Goal: Information Seeking & Learning: Find specific page/section

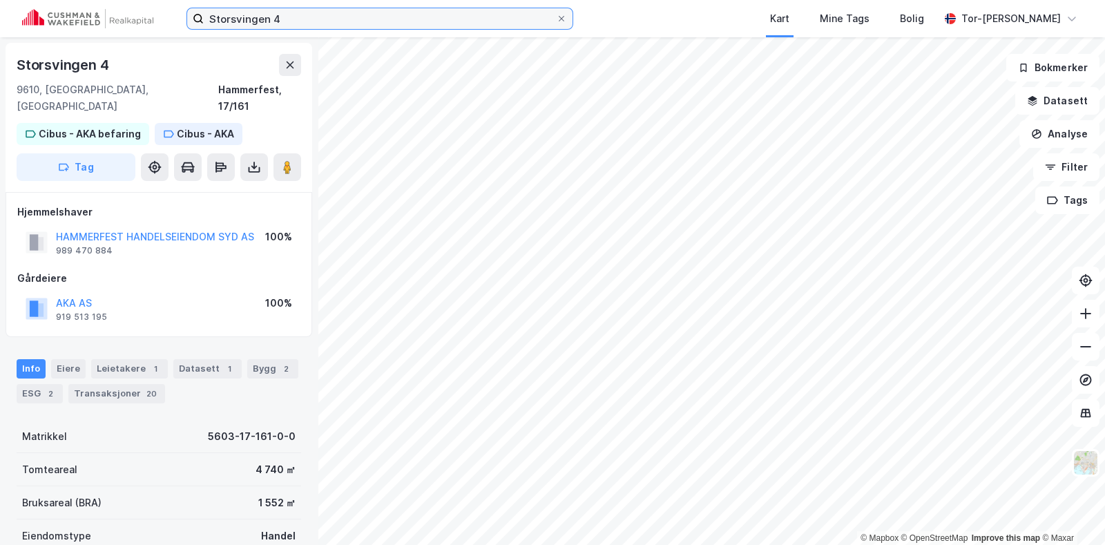
click at [304, 16] on input "Storsvingen 4" at bounding box center [380, 18] width 352 height 21
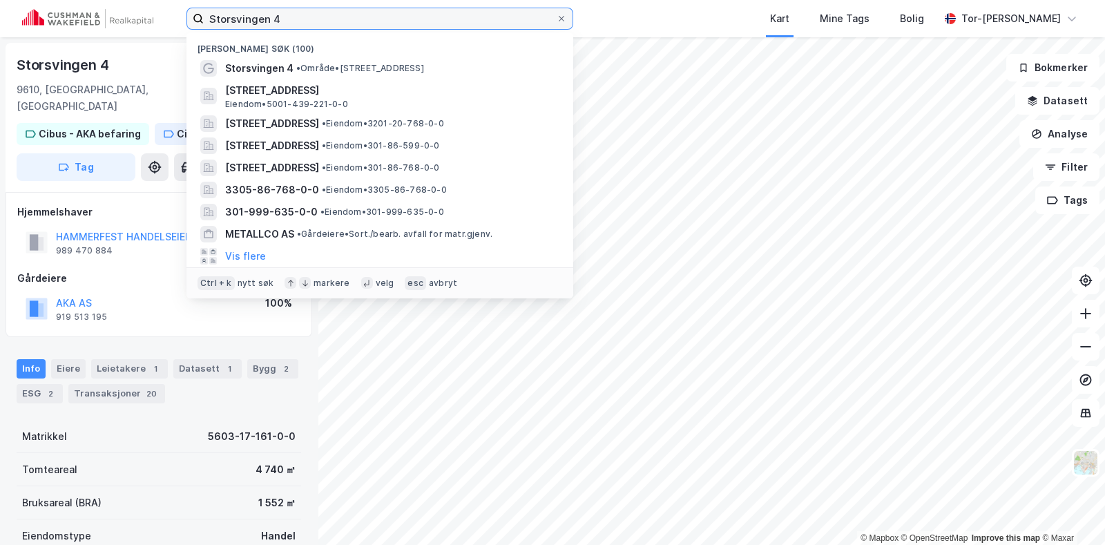
click at [304, 16] on input "Storsvingen 4" at bounding box center [380, 18] width 352 height 21
paste input "[PERSON_NAME] vei 1"
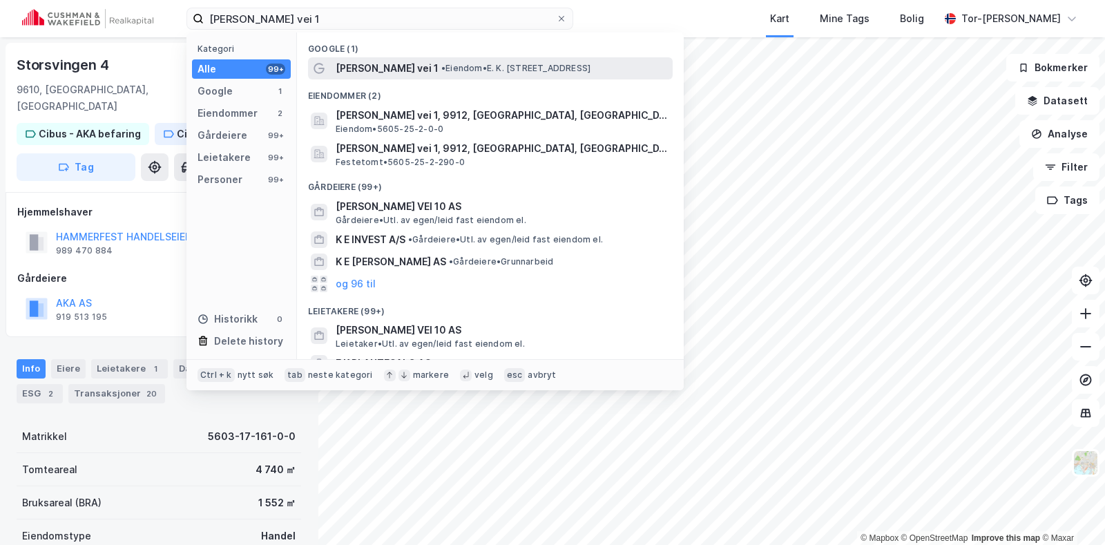
click at [425, 66] on span "[PERSON_NAME] vei 1" at bounding box center [386, 68] width 103 height 17
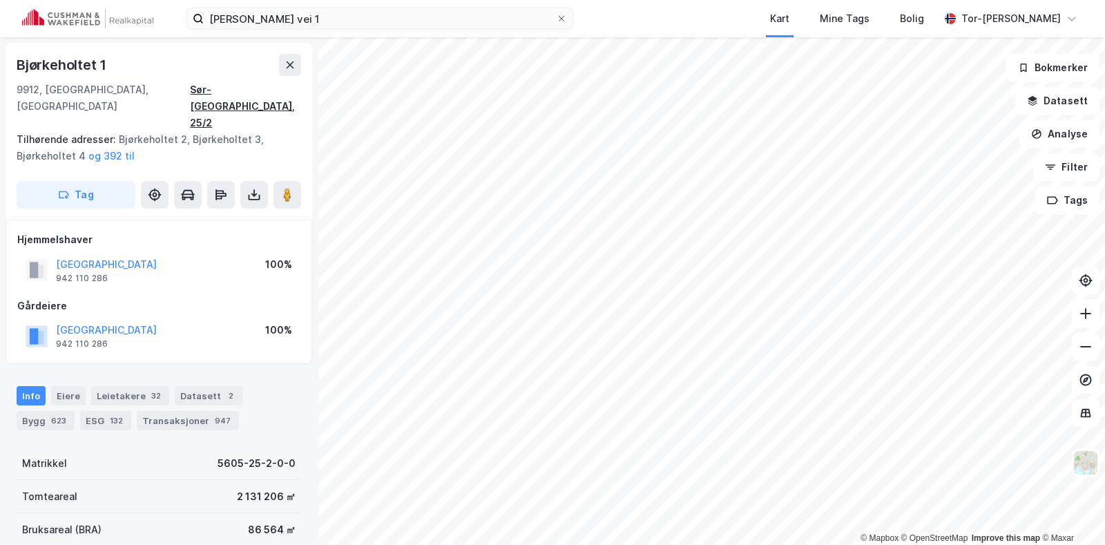
click at [222, 87] on div "Sør-[GEOGRAPHIC_DATA], 25/2" at bounding box center [245, 106] width 111 height 50
drag, startPoint x: 202, startPoint y: 88, endPoint x: 273, endPoint y: 96, distance: 71.6
click at [273, 96] on div "9912, [GEOGRAPHIC_DATA], [GEOGRAPHIC_DATA] [GEOGRAPHIC_DATA], 25/2" at bounding box center [159, 106] width 284 height 50
copy div "Sør-[GEOGRAPHIC_DATA]"
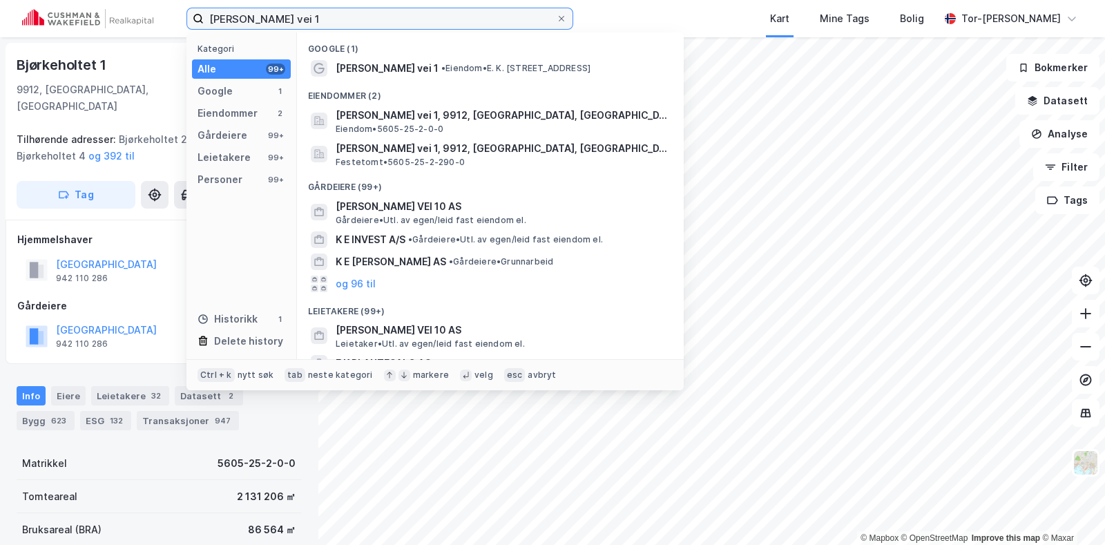
click at [328, 22] on input "[PERSON_NAME] vei 1" at bounding box center [380, 18] width 352 height 21
paste input "[STREET_ADDRESS]"
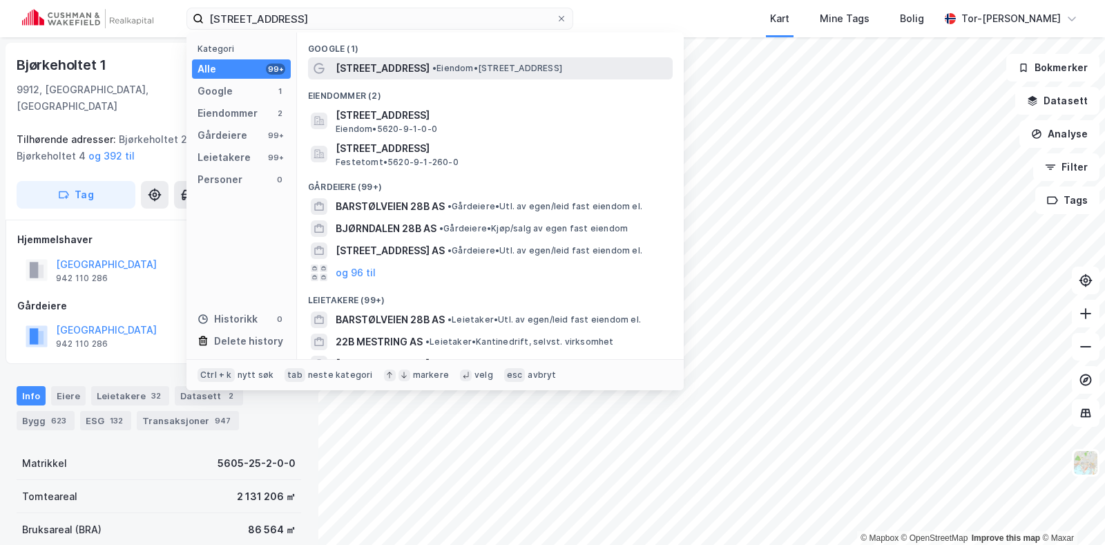
click at [433, 60] on div "[STREET_ADDRESS] • Eiendom • [STREET_ADDRESS]" at bounding box center [502, 68] width 334 height 17
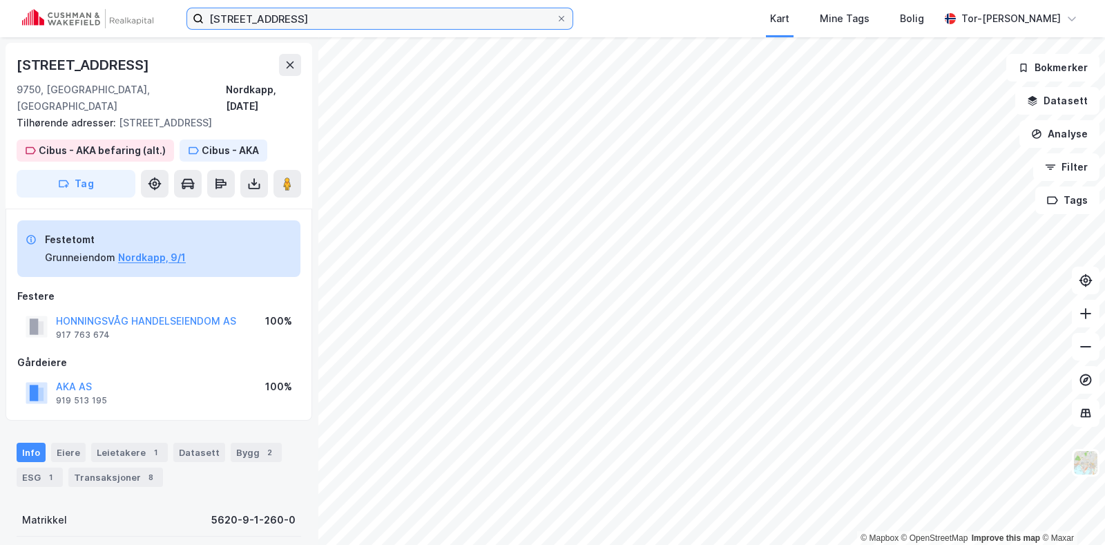
click at [342, 19] on input "[STREET_ADDRESS]" at bounding box center [380, 18] width 352 height 21
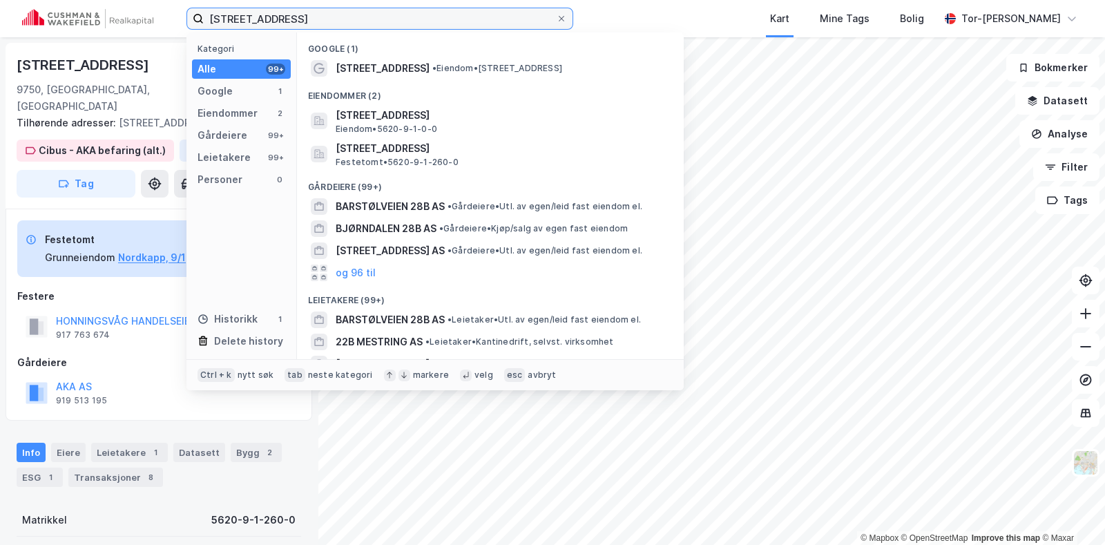
click at [342, 19] on input "[STREET_ADDRESS]" at bounding box center [380, 18] width 352 height 21
paste input "eptunveien 2"
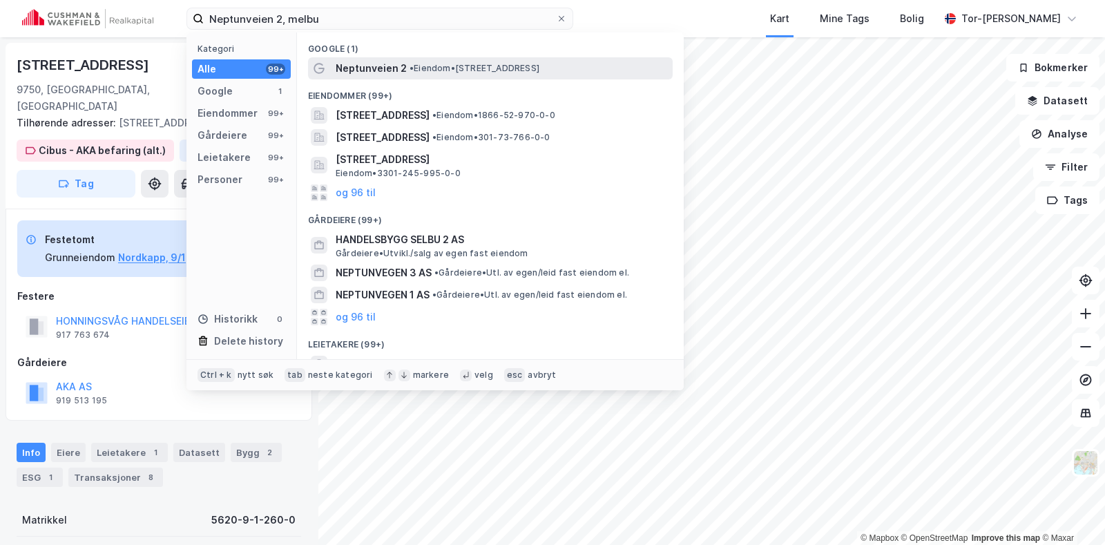
click at [485, 66] on span "• Eiendom • [STREET_ADDRESS]" at bounding box center [474, 68] width 130 height 11
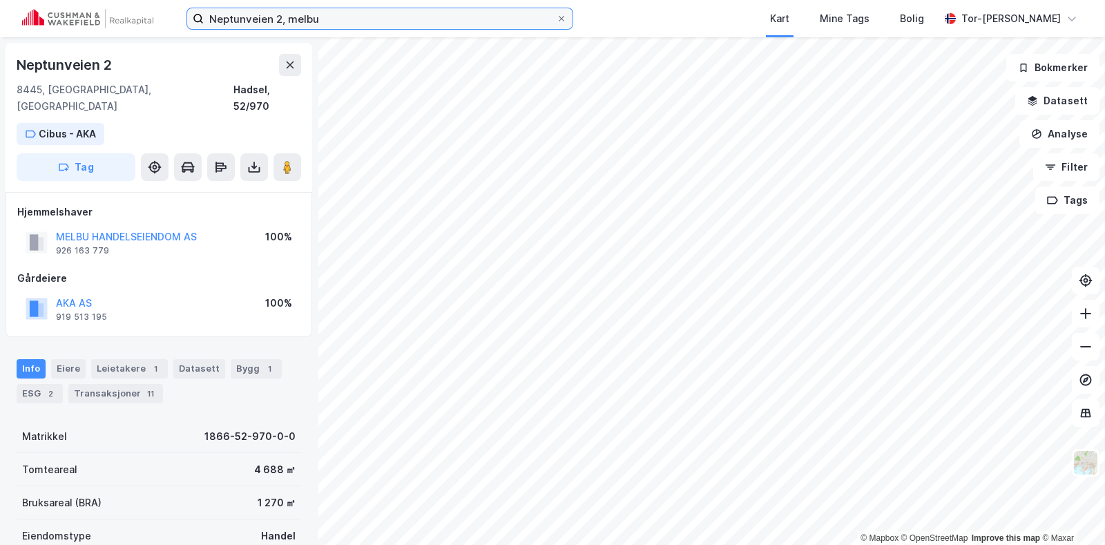
click at [362, 29] on input "Neptunveien 2, melbu" at bounding box center [380, 18] width 352 height 21
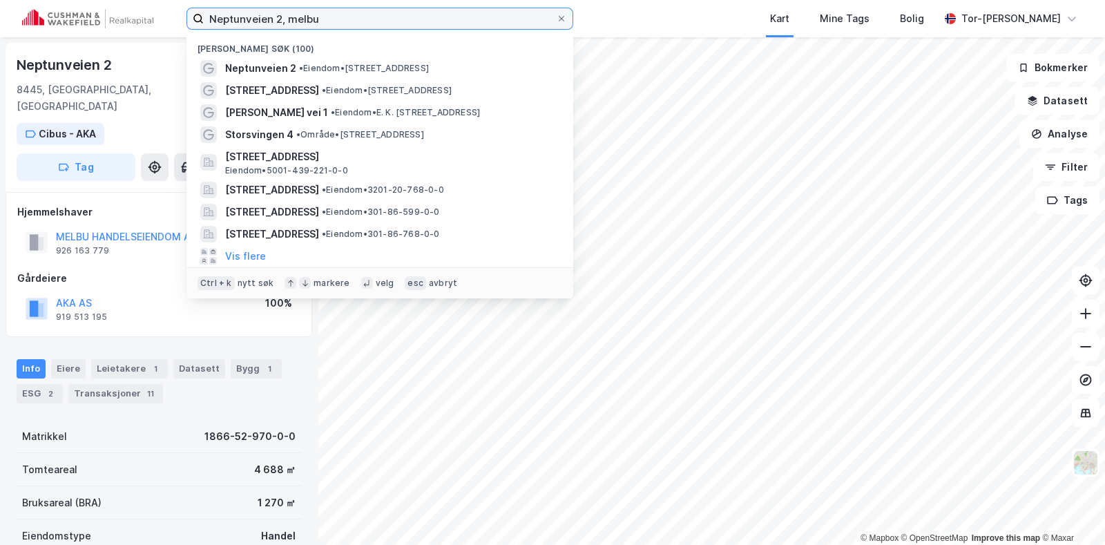
paste input "Sentrumsveien 4"
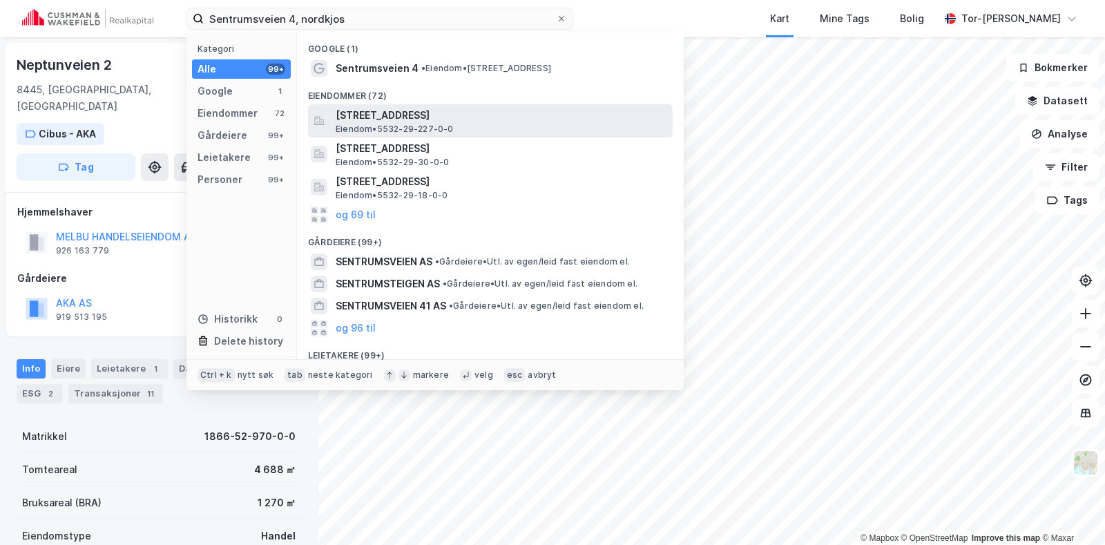
click at [473, 115] on span "[STREET_ADDRESS]" at bounding box center [500, 115] width 331 height 17
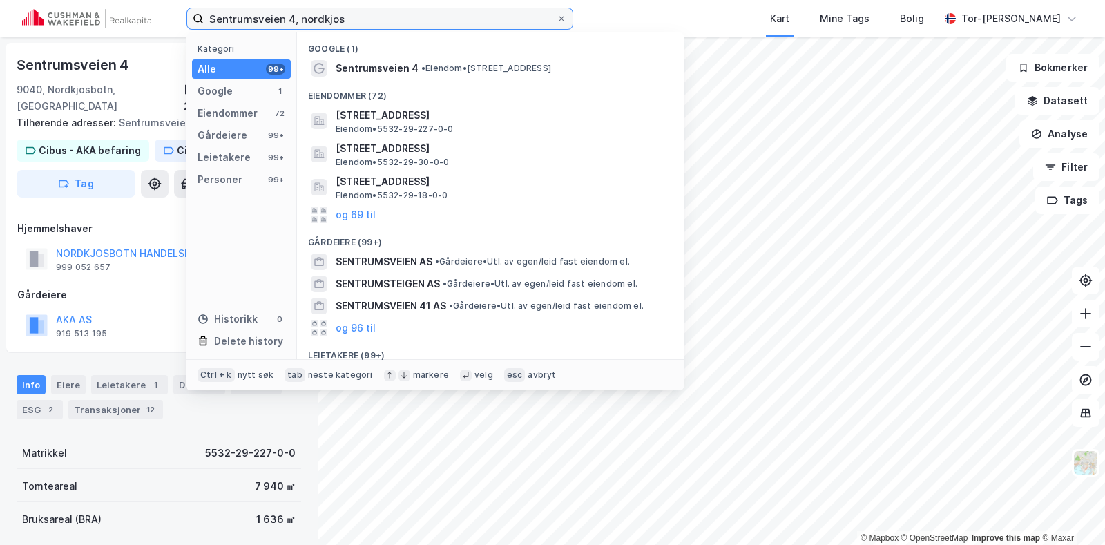
click at [320, 17] on input "Sentrumsveien 4, nordkjos" at bounding box center [380, 18] width 352 height 21
paste input "[STREET_ADDRESS]"
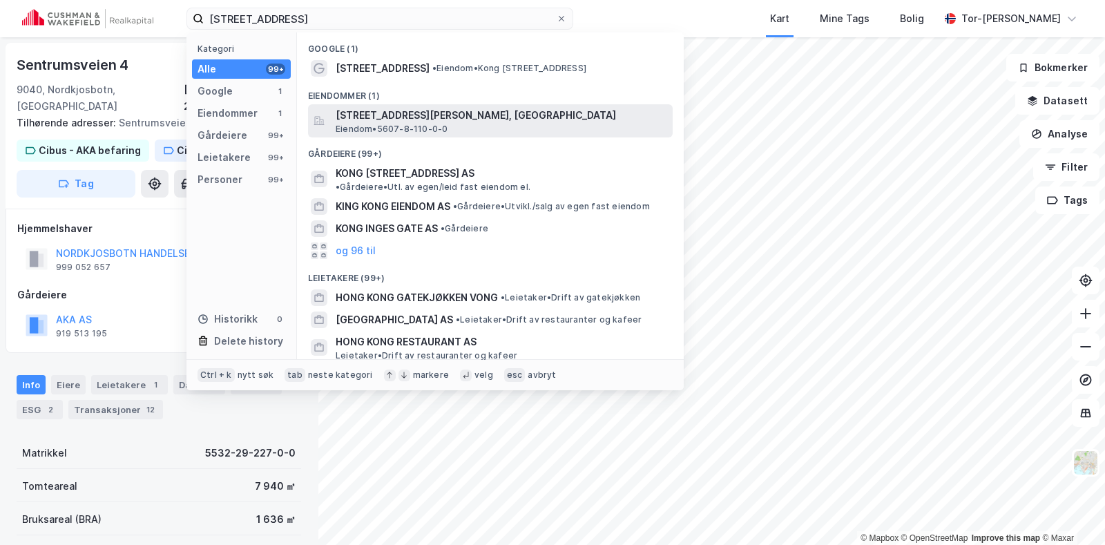
click at [397, 112] on span "[STREET_ADDRESS][PERSON_NAME], [GEOGRAPHIC_DATA]" at bounding box center [500, 115] width 331 height 17
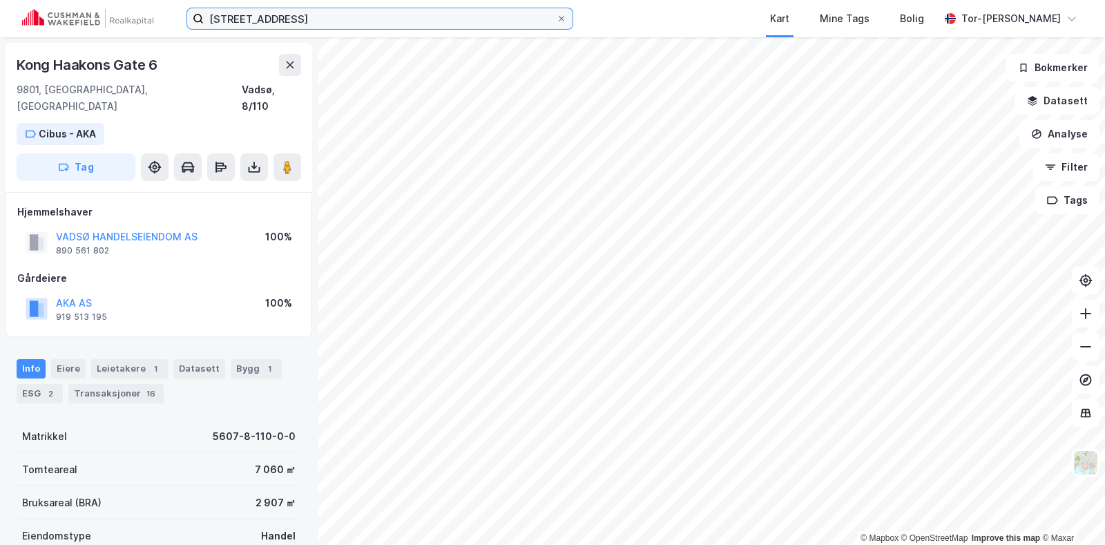
drag, startPoint x: 333, startPoint y: 21, endPoint x: 344, endPoint y: 21, distance: 11.0
click at [333, 21] on input "[STREET_ADDRESS]" at bounding box center [380, 18] width 352 height 21
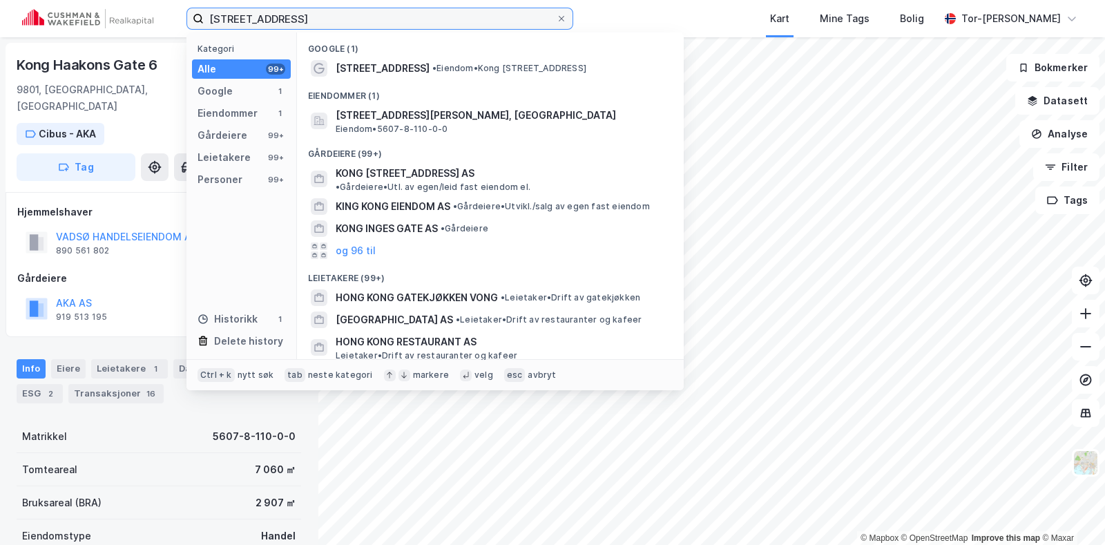
drag, startPoint x: 353, startPoint y: 19, endPoint x: -251, endPoint y: -78, distance: 611.8
click at [0, 0] on html "[STREET_ADDRESS][PERSON_NAME] Kategori Alle 99+ Google 1 Eiendommer 1 Gårdeiere…" at bounding box center [552, 272] width 1105 height 545
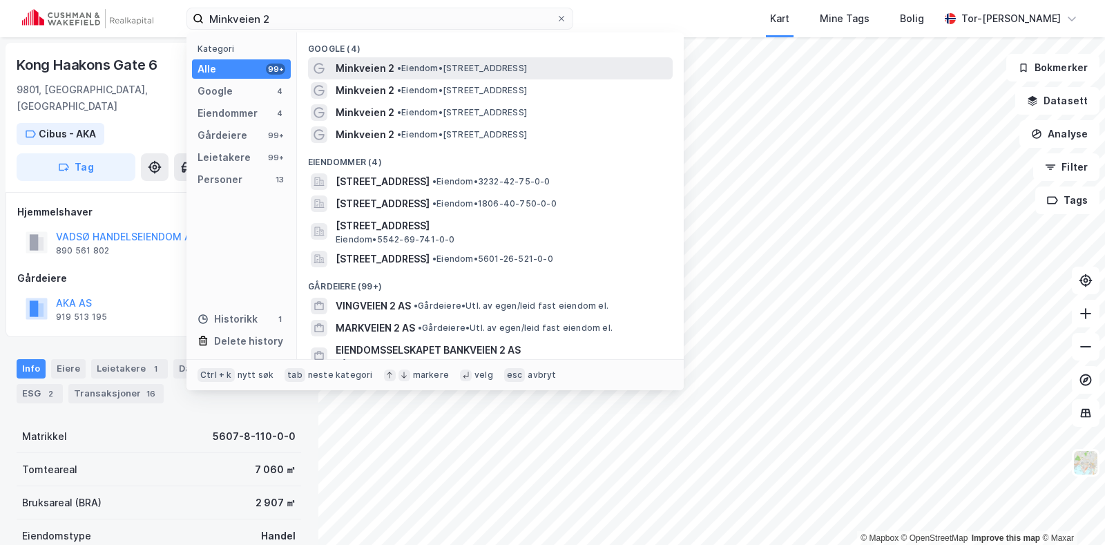
click at [567, 70] on div "Minkveien 2 • Eiendom • [STREET_ADDRESS]" at bounding box center [502, 68] width 334 height 17
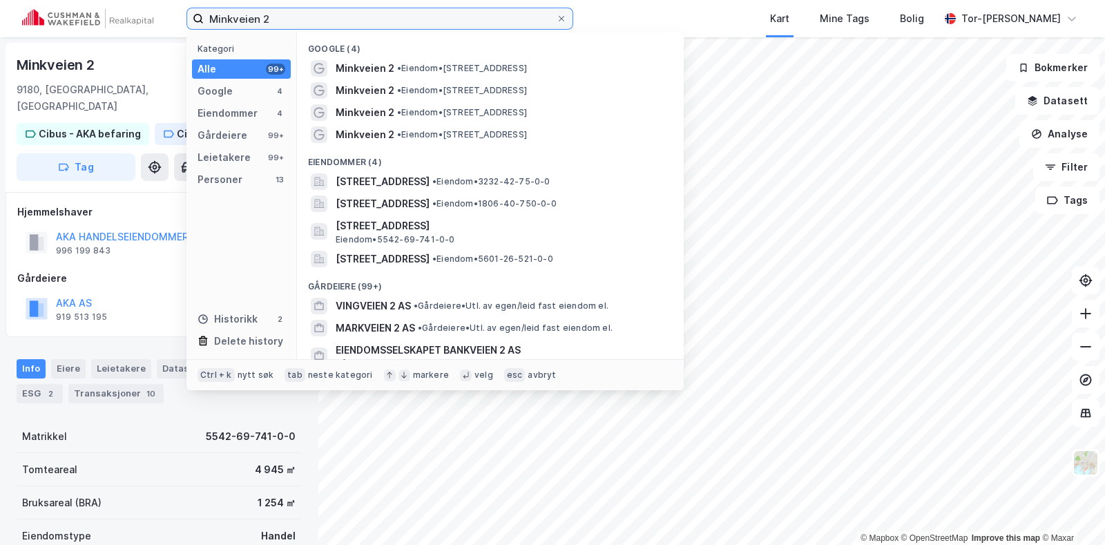
click at [306, 20] on input "Minkveien 2" at bounding box center [380, 18] width 352 height 21
paste input "[STREET_ADDRESS]"
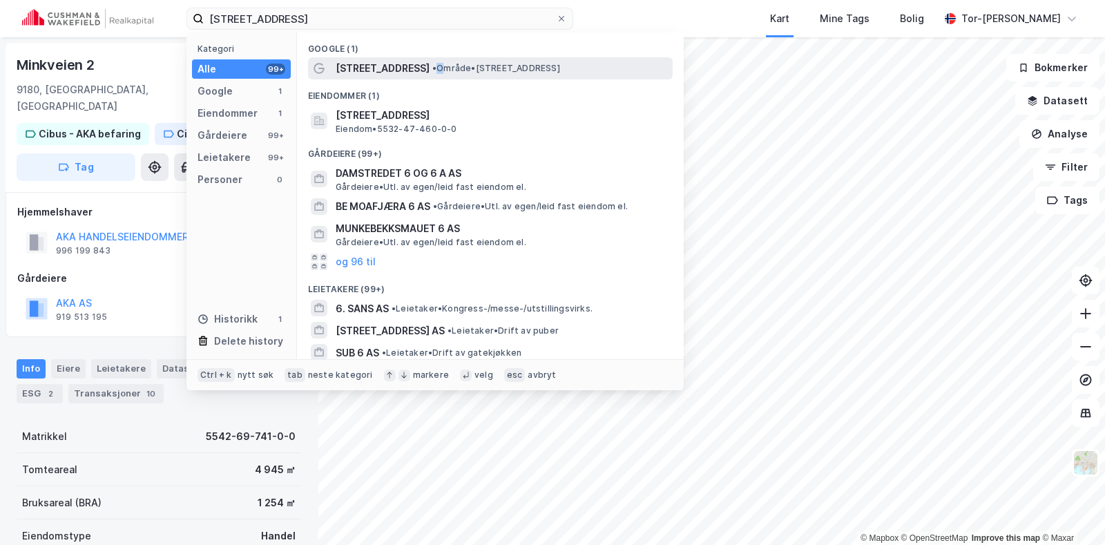
click at [425, 61] on div "[STREET_ADDRESS] • Område • [STREET_ADDRESS]" at bounding box center [502, 68] width 334 height 17
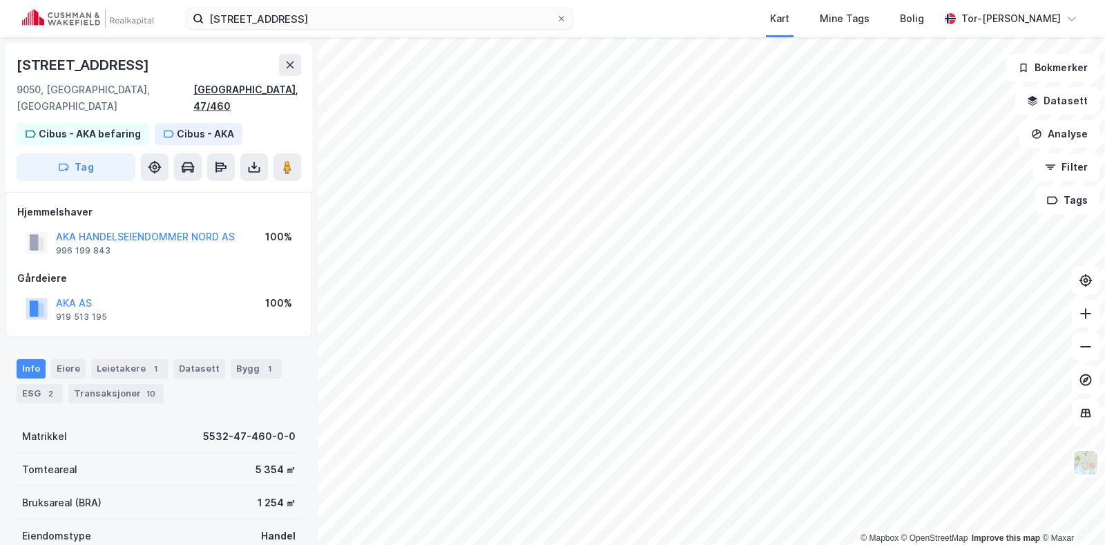
click at [240, 86] on div "[GEOGRAPHIC_DATA], 47/460" at bounding box center [247, 97] width 108 height 33
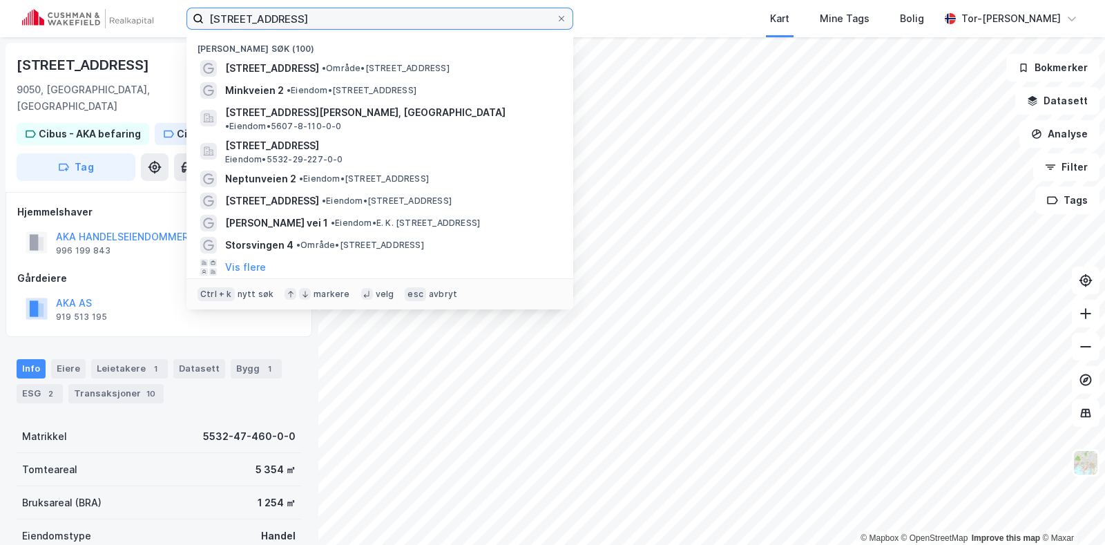
drag, startPoint x: 318, startPoint y: 23, endPoint x: -114, endPoint y: -19, distance: 433.5
click at [0, 0] on html "[STREET_ADDRESS] Nylige søk (100) [STREET_ADDRESS] • Område • [STREET_ADDRESS] …" at bounding box center [552, 272] width 1105 height 545
paste input "Tanavegen 12"
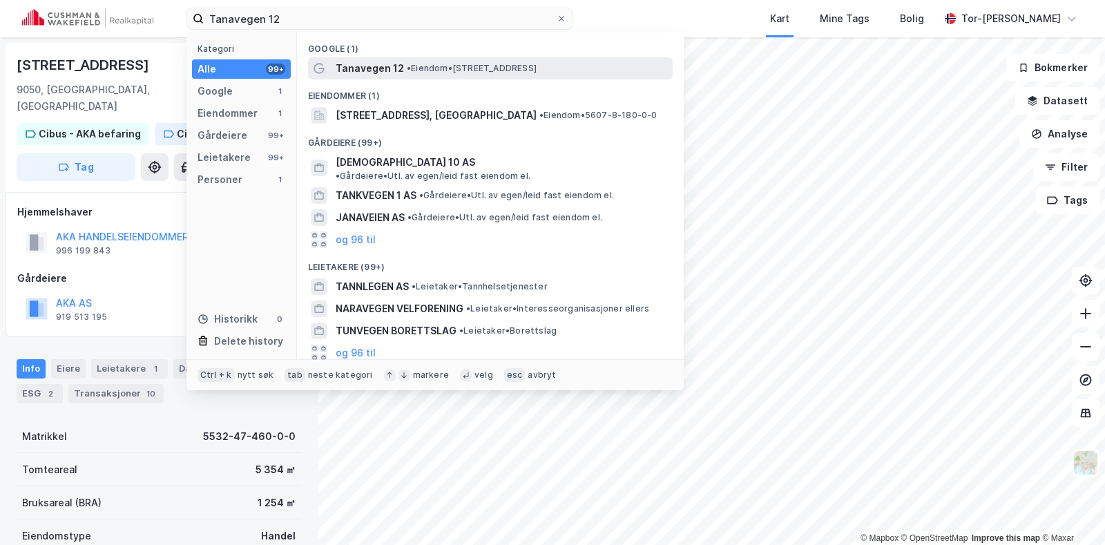
click at [595, 70] on div "Tanavegen 12 • Eiendom • [STREET_ADDRESS]" at bounding box center [502, 68] width 334 height 17
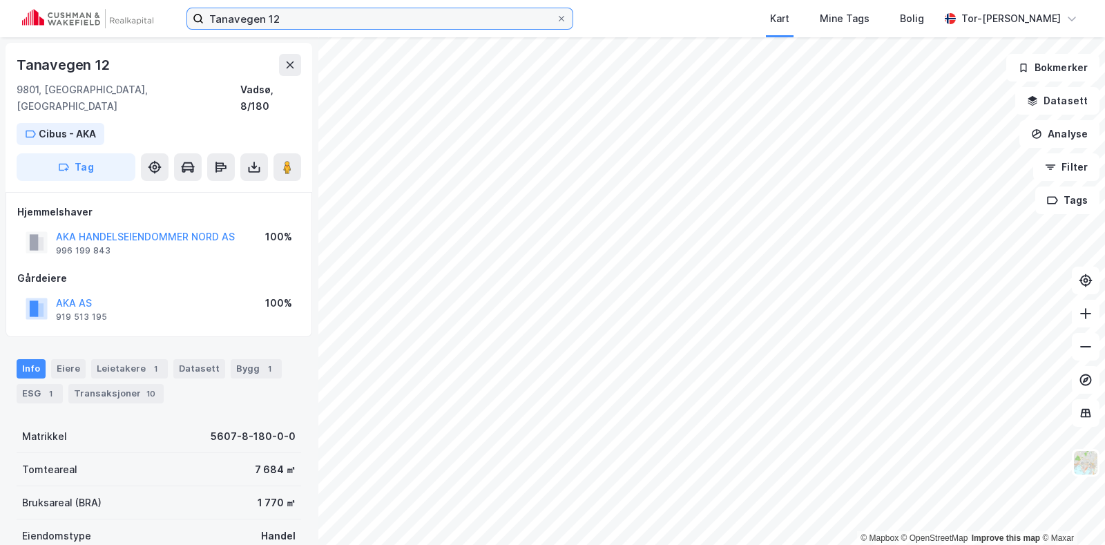
click at [293, 26] on input "Tanavegen 12" at bounding box center [380, 18] width 352 height 21
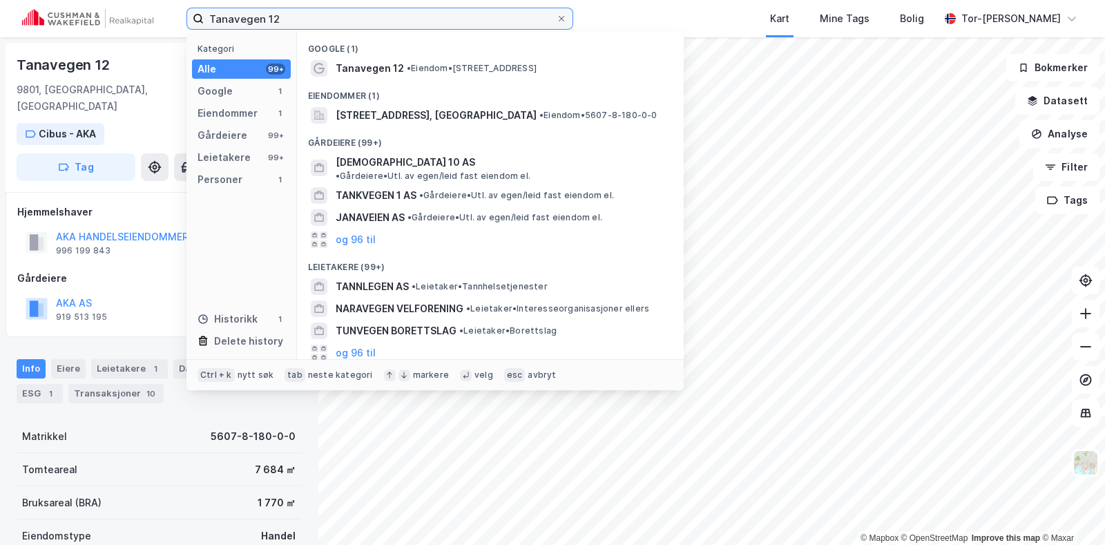
click at [293, 26] on input "Tanavegen 12" at bounding box center [380, 18] width 352 height 21
paste input "[STREET_ADDRESS]"
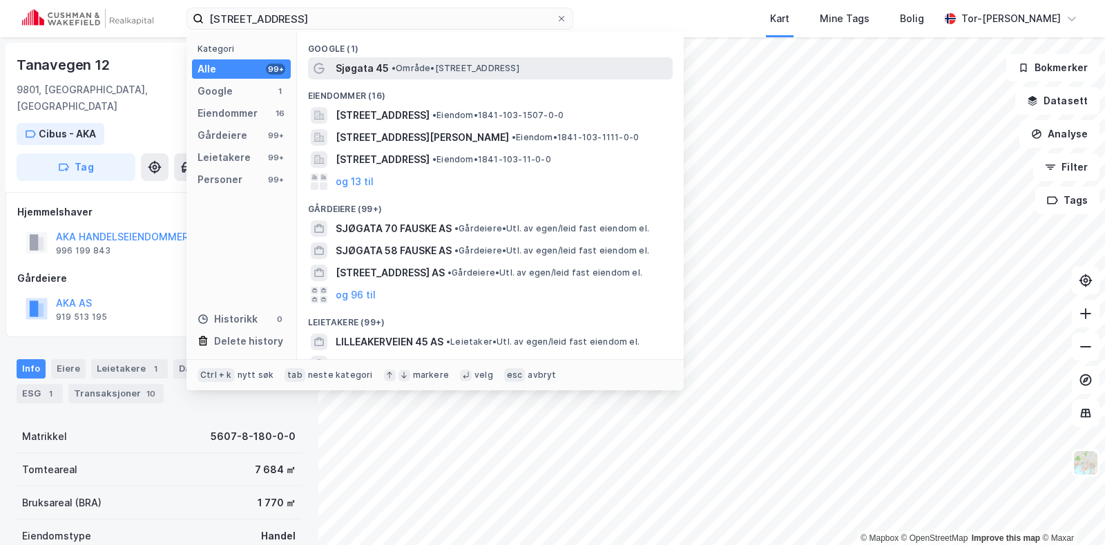
click at [453, 70] on span "• Område • [STREET_ADDRESS]" at bounding box center [455, 68] width 128 height 11
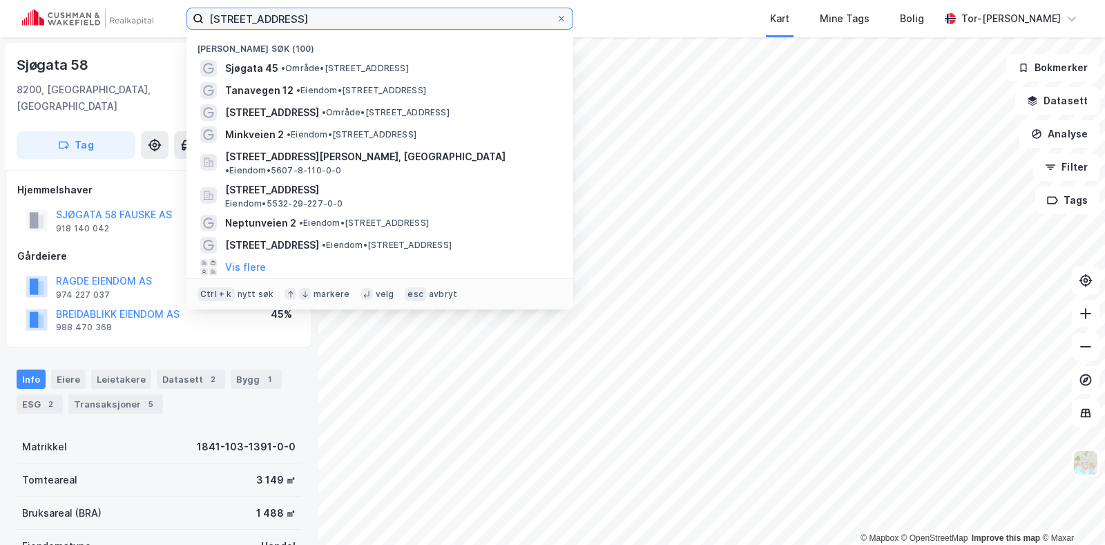
click at [330, 14] on input "[STREET_ADDRESS]" at bounding box center [380, 18] width 352 height 21
paste input "[STREET_ADDRESS]"
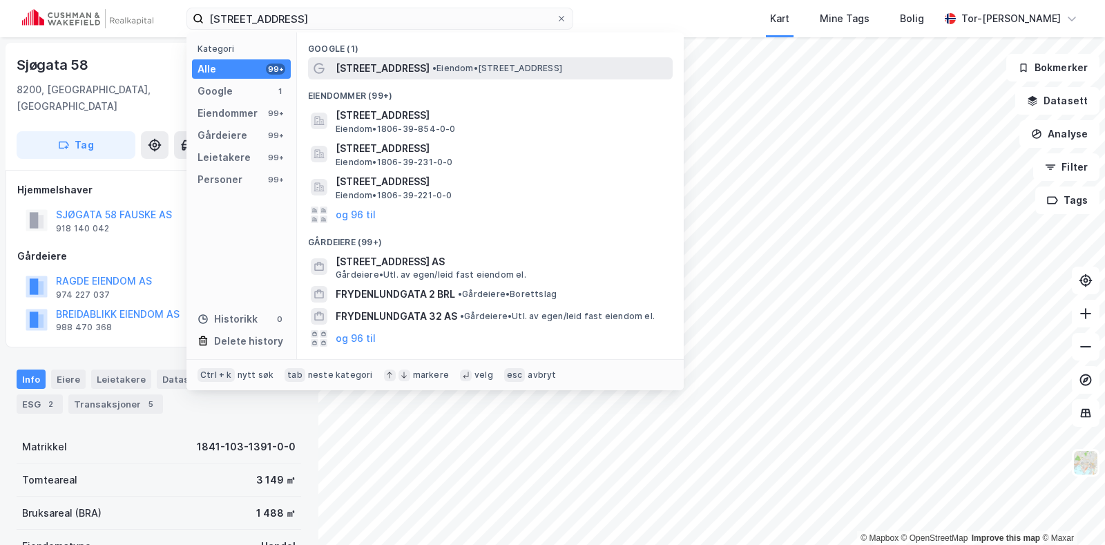
click at [512, 68] on span "• Eiendom • [STREET_ADDRESS]" at bounding box center [497, 68] width 130 height 11
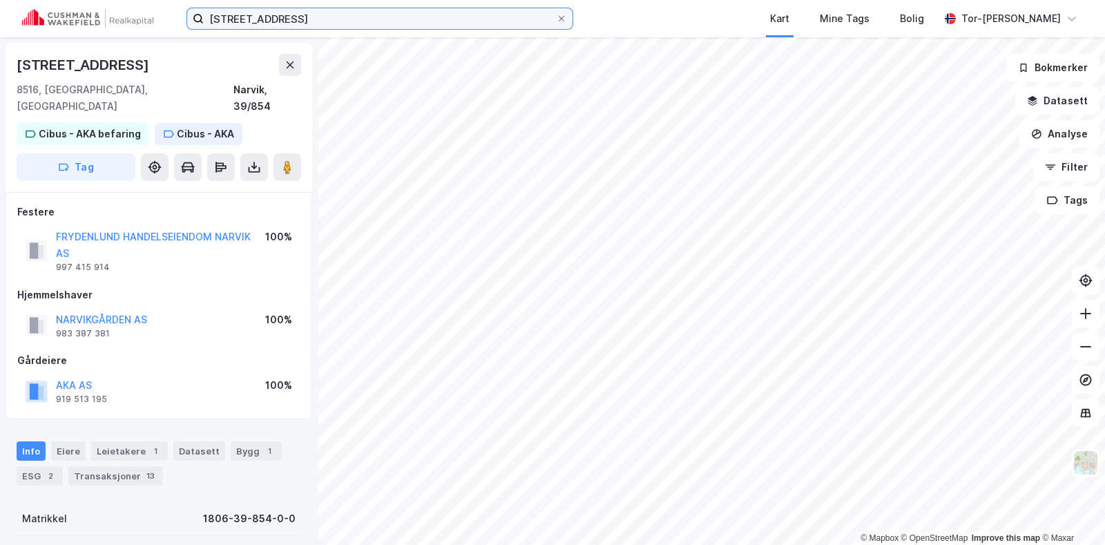
click at [343, 20] on input "[STREET_ADDRESS]" at bounding box center [380, 18] width 352 height 21
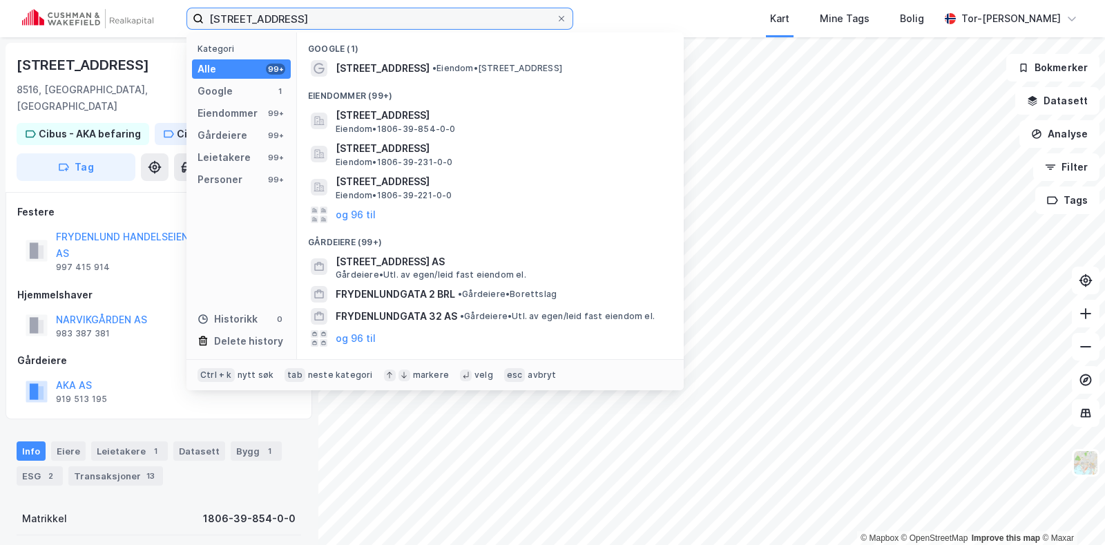
click at [343, 20] on input "[STREET_ADDRESS]" at bounding box center [380, 18] width 352 height 21
paste input "[PERSON_NAME] vei, [GEOGRAPHIC_DATA]"
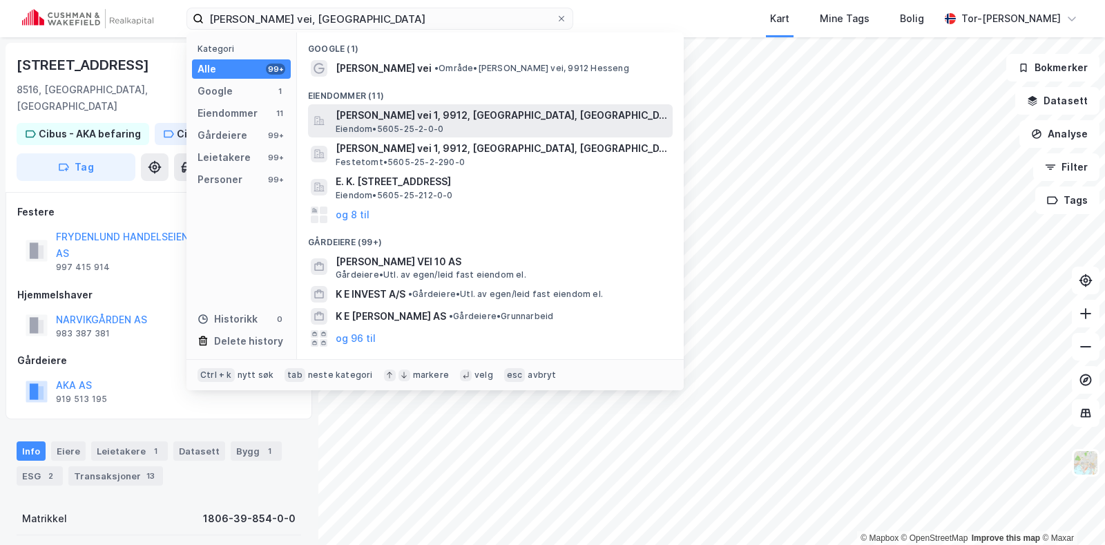
click at [492, 123] on span "[PERSON_NAME] vei 1, 9912, [GEOGRAPHIC_DATA], [GEOGRAPHIC_DATA]" at bounding box center [500, 115] width 331 height 17
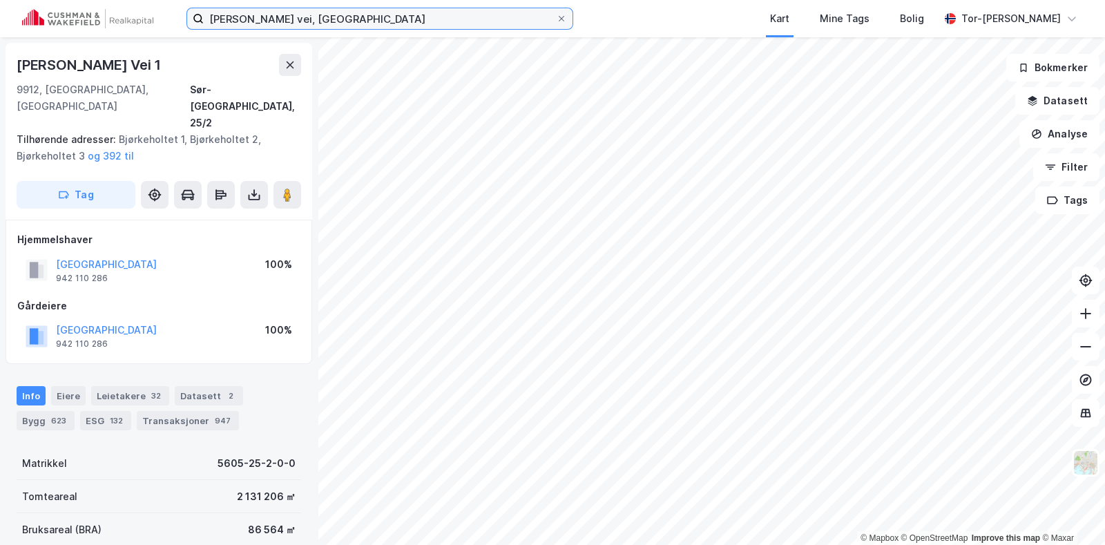
click at [369, 14] on input "[PERSON_NAME] vei, [GEOGRAPHIC_DATA]" at bounding box center [380, 18] width 352 height 21
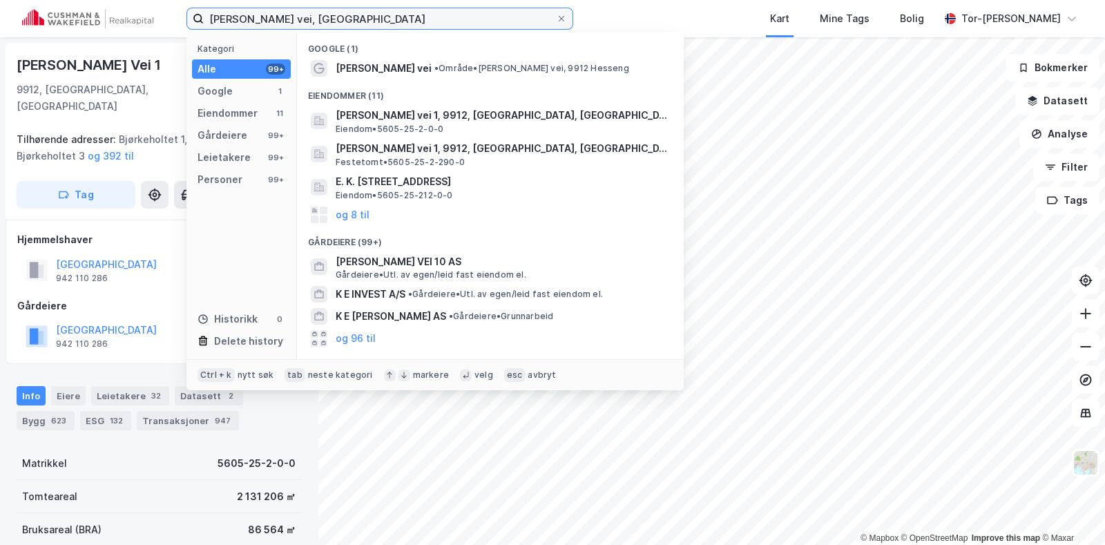
click at [369, 14] on input "[PERSON_NAME] vei, [GEOGRAPHIC_DATA]" at bounding box center [380, 18] width 352 height 21
paste input "[STREET_ADDRESS]"
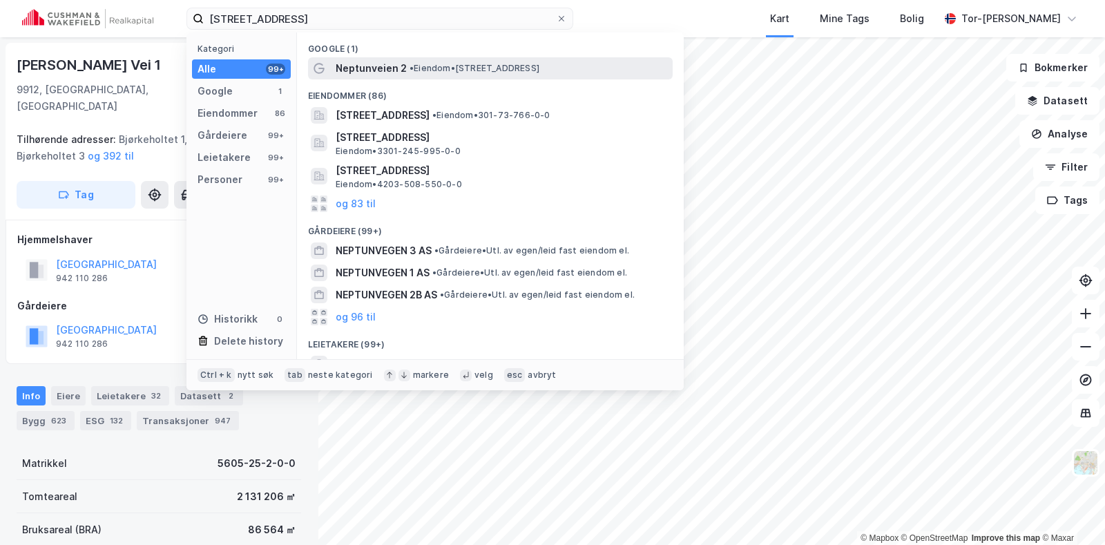
click at [490, 68] on span "• Eiendom • [STREET_ADDRESS]" at bounding box center [474, 68] width 130 height 11
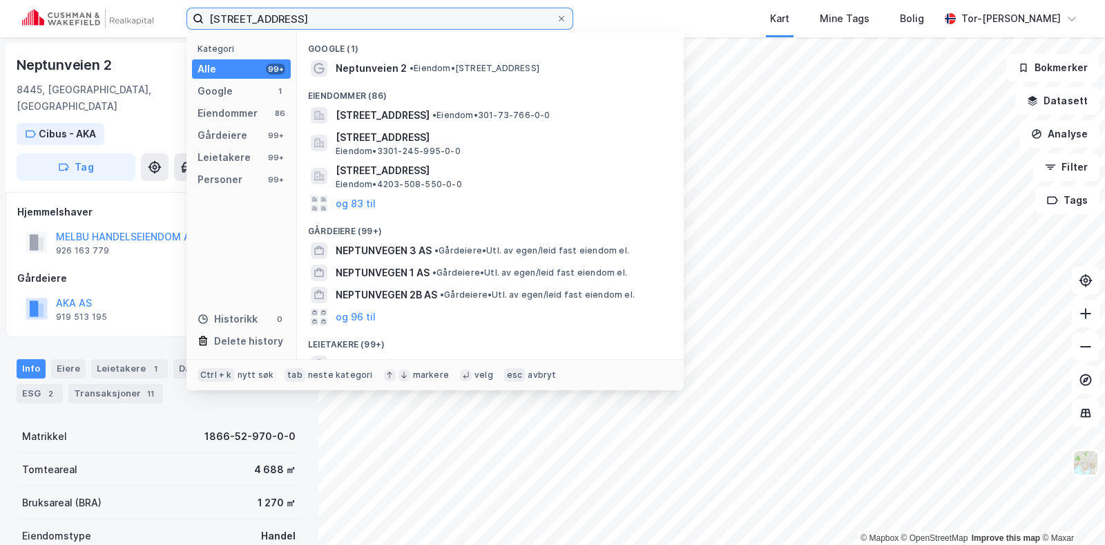
drag, startPoint x: 341, startPoint y: 21, endPoint x: -176, endPoint y: -17, distance: 518.5
click at [0, 0] on html "Neptunveien 2, Hadsel Kategori Alle 99+ Google 1 Eiendommer 86 Gårdeiere 99+ Le…" at bounding box center [552, 272] width 1105 height 545
paste input "[STREET_ADDRESS]"
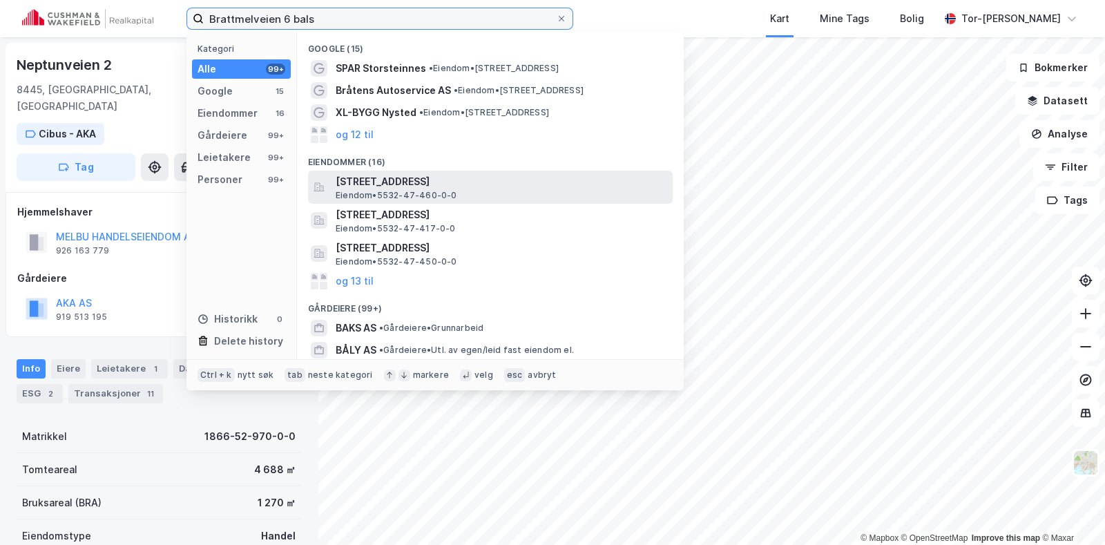
type input "Brattmelveien 6 bals"
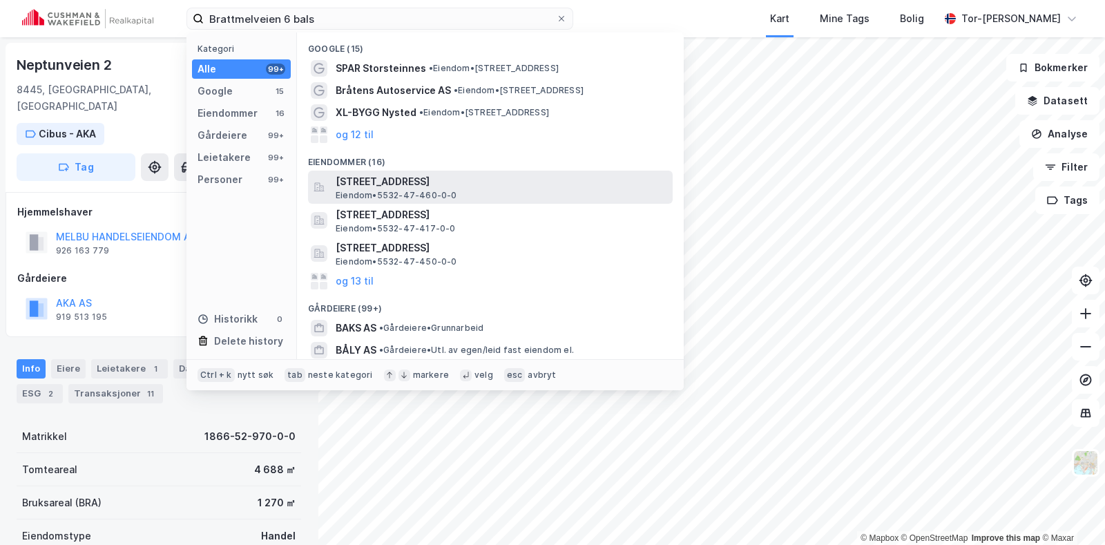
click at [381, 187] on span "[STREET_ADDRESS]" at bounding box center [500, 181] width 331 height 17
